Goal: Task Accomplishment & Management: Manage account settings

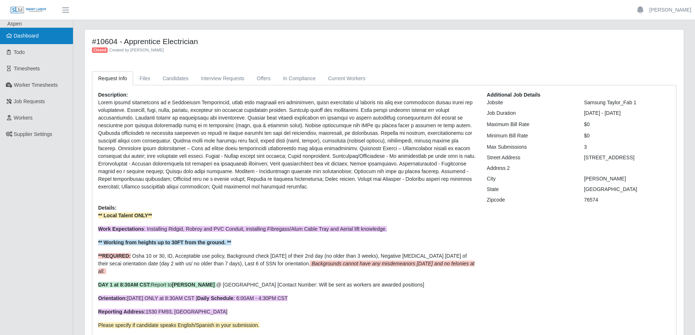
click at [38, 38] on span "Dashboard" at bounding box center [26, 36] width 25 height 6
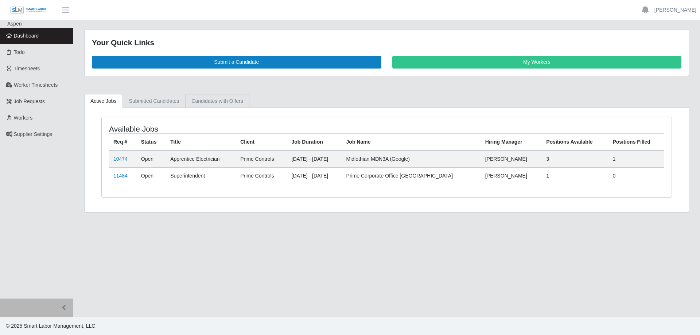
click at [206, 103] on link "Candidates with Offers" at bounding box center [217, 101] width 64 height 14
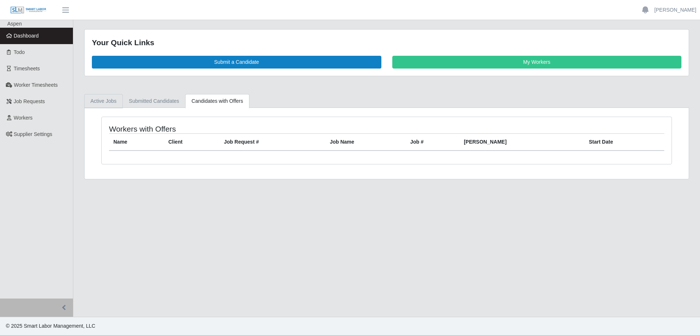
click at [106, 99] on link "Active Jobs" at bounding box center [103, 101] width 39 height 14
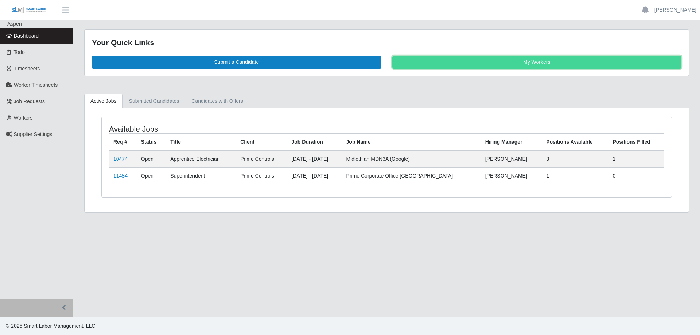
click at [461, 65] on link "My Workers" at bounding box center [537, 62] width 290 height 13
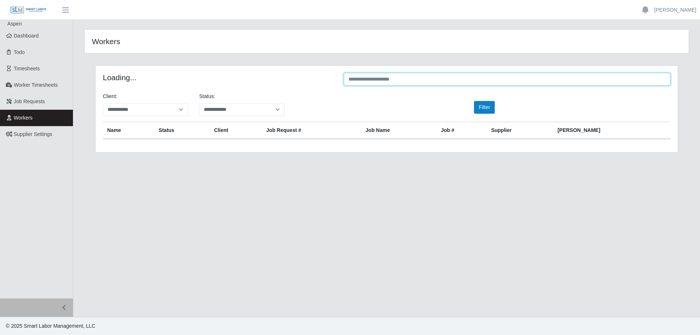
click at [404, 81] on input "text" at bounding box center [507, 79] width 327 height 13
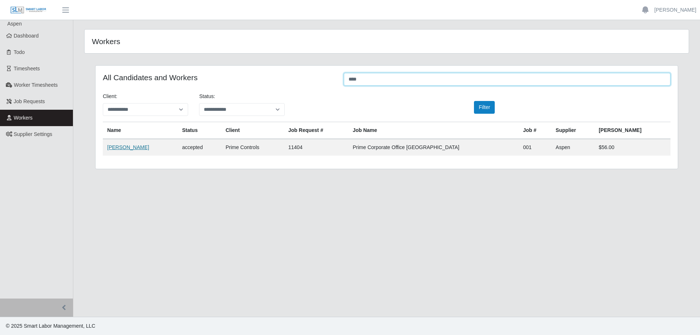
type input "****"
click at [124, 148] on link "[PERSON_NAME]" at bounding box center [128, 147] width 42 height 6
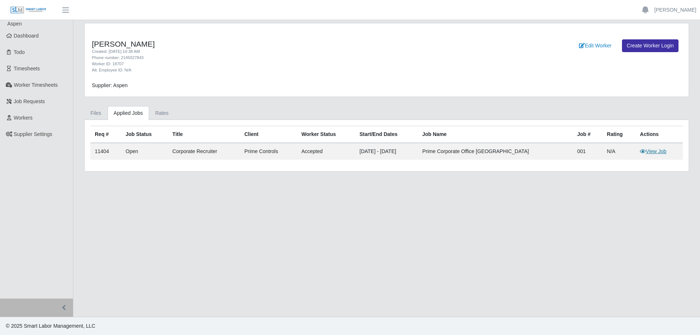
click at [658, 152] on link "View Job" at bounding box center [653, 151] width 27 height 6
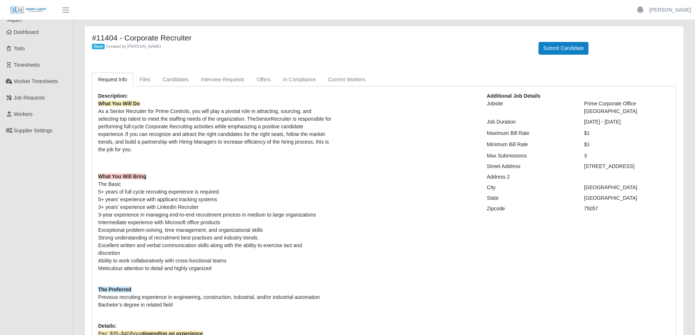
scroll to position [3, 0]
click at [257, 77] on link "Offers" at bounding box center [264, 80] width 26 height 14
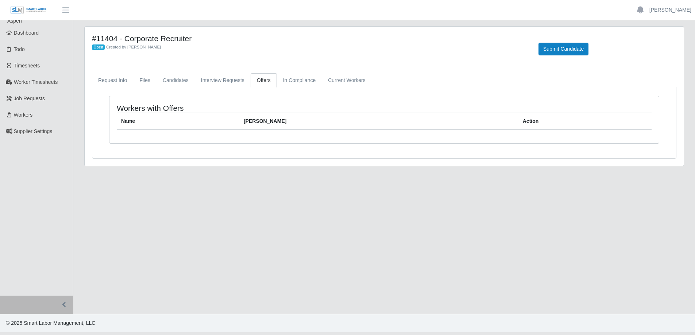
scroll to position [0, 0]
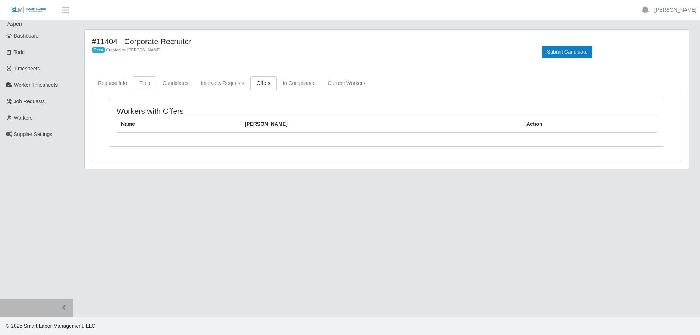
click at [141, 84] on link "Files" at bounding box center [144, 83] width 23 height 14
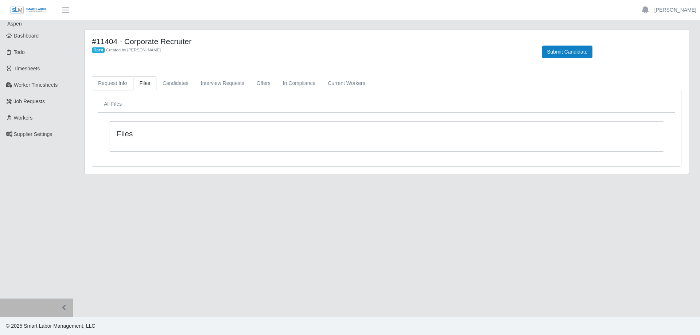
click at [113, 84] on link "Request Info" at bounding box center [112, 83] width 41 height 14
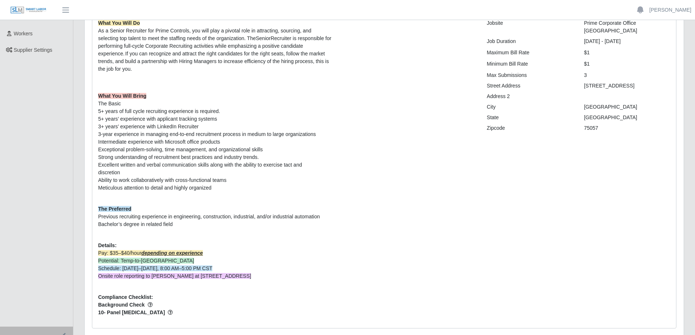
scroll to position [3, 0]
